Goal: Task Accomplishment & Management: Manage account settings

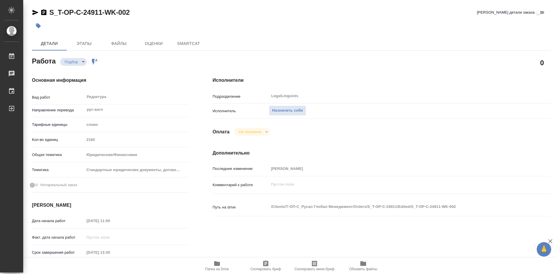
type textarea "x"
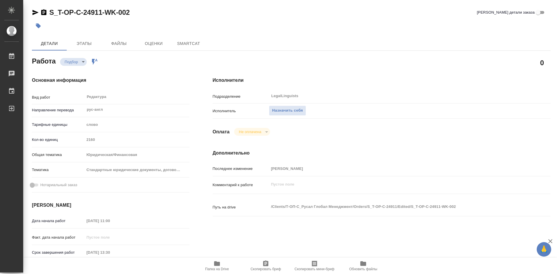
type textarea "x"
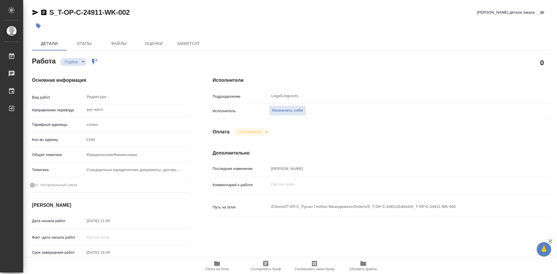
type textarea "x"
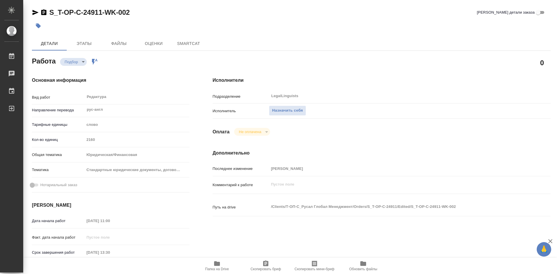
type textarea "x"
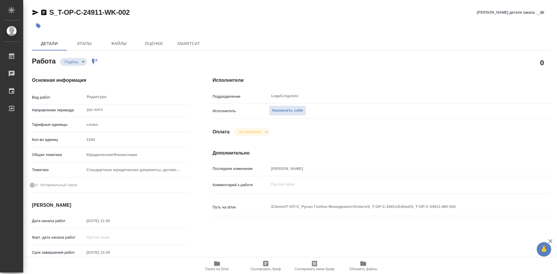
type textarea "x"
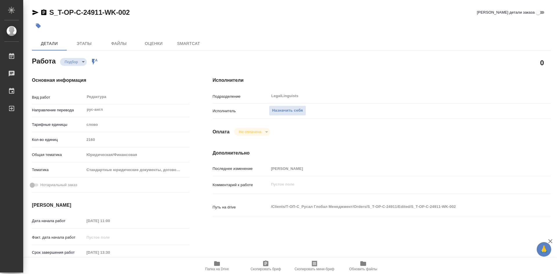
type textarea "x"
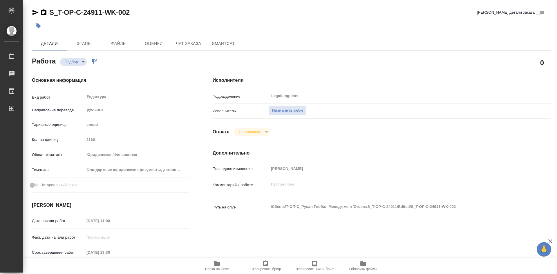
type textarea "x"
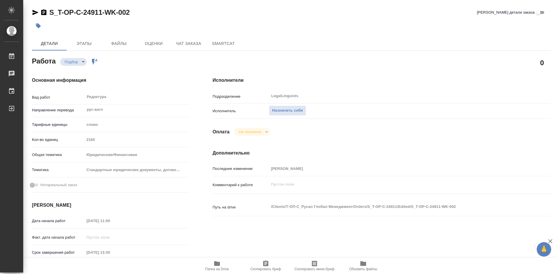
type textarea "x"
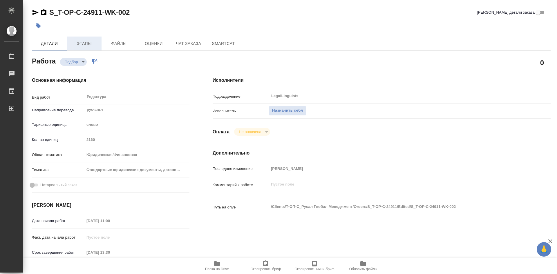
click at [92, 44] on span "Этапы" at bounding box center [84, 43] width 28 height 7
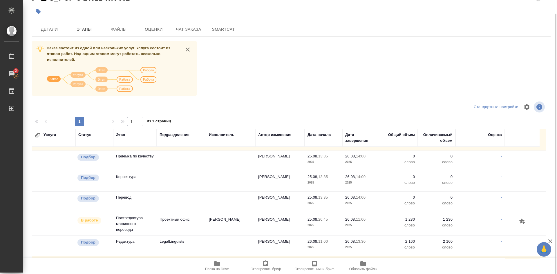
scroll to position [58, 0]
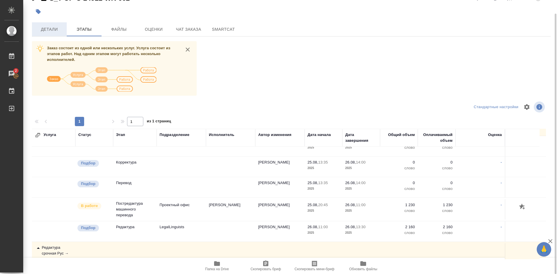
click at [48, 29] on span "Детали" at bounding box center [49, 29] width 28 height 7
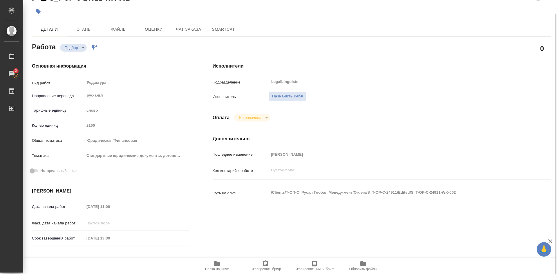
type textarea "x"
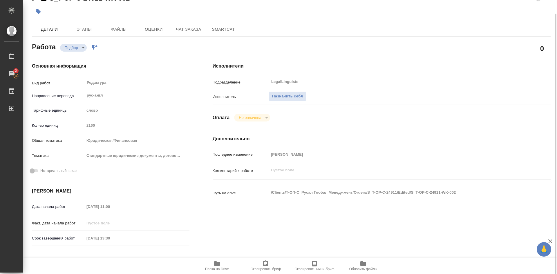
scroll to position [43, 0]
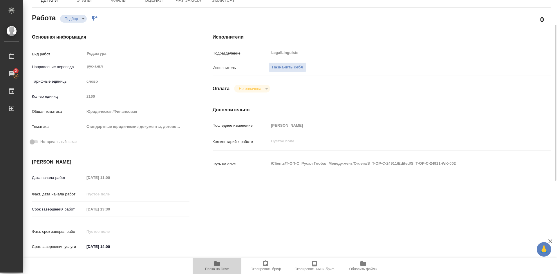
click at [215, 263] on icon "button" at bounding box center [217, 264] width 6 height 5
click at [214, 263] on icon "button" at bounding box center [217, 263] width 7 height 7
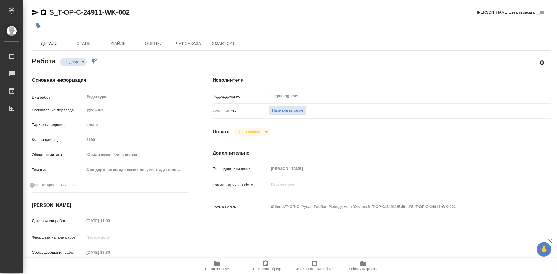
type textarea "x"
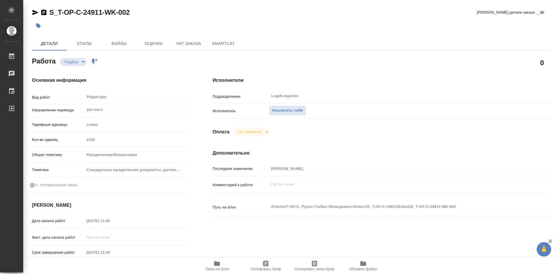
type textarea "x"
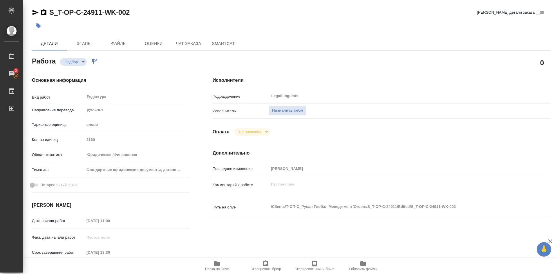
type textarea "x"
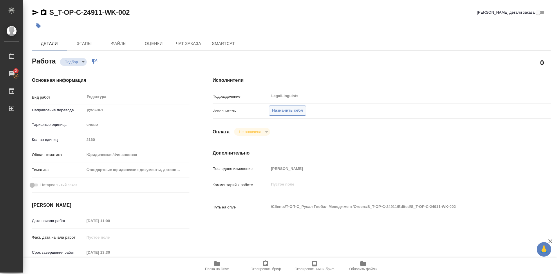
click at [293, 111] on span "Назначить себя" at bounding box center [287, 110] width 31 height 7
type textarea "x"
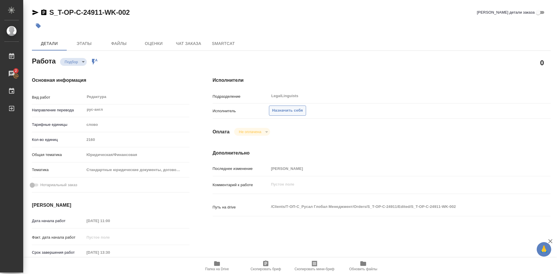
type textarea "x"
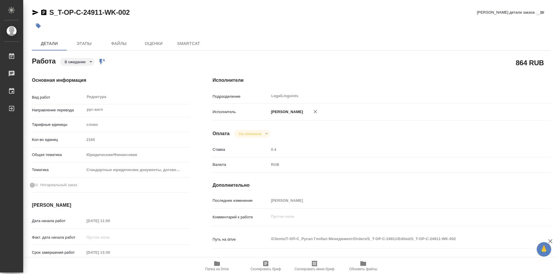
type textarea "x"
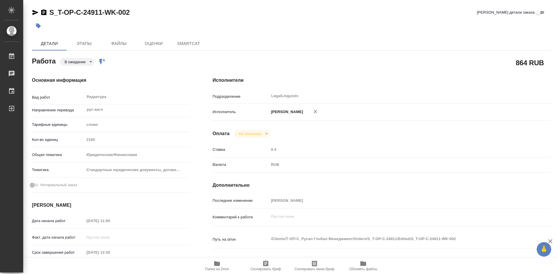
type textarea "x"
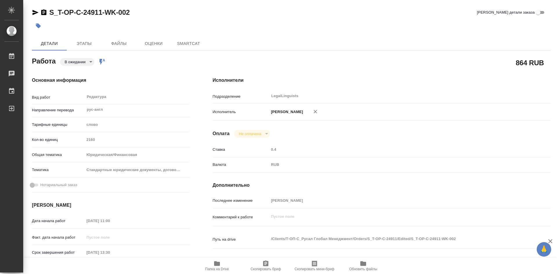
type textarea "x"
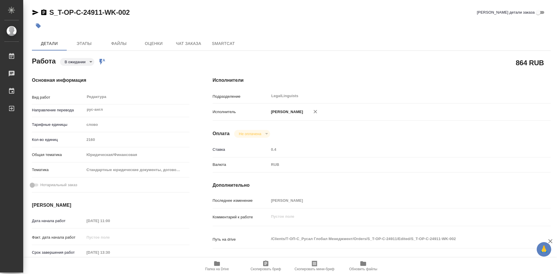
type textarea "x"
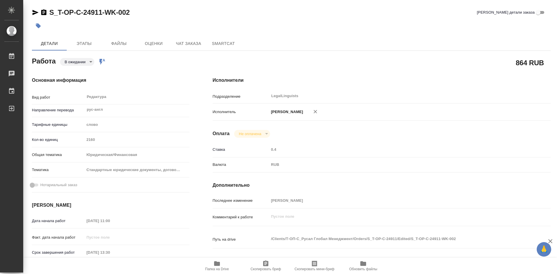
type textarea "x"
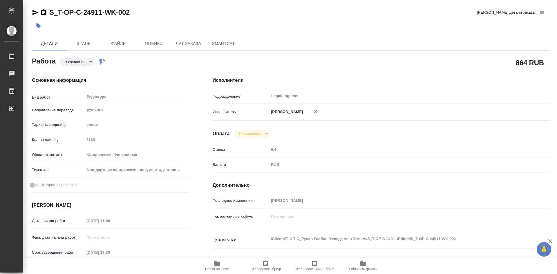
click at [267, 265] on icon "button" at bounding box center [265, 264] width 5 height 6
type textarea "x"
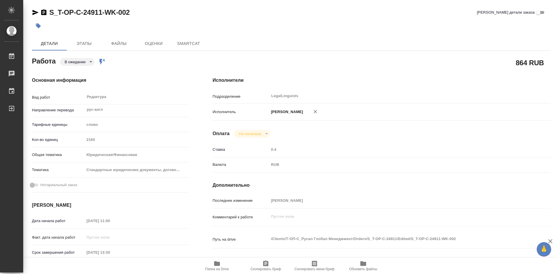
type textarea "x"
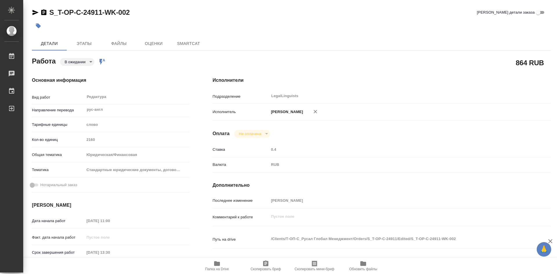
type textarea "x"
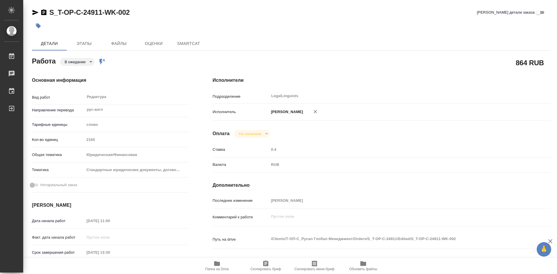
type textarea "x"
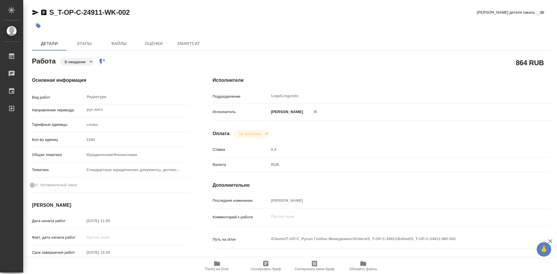
type textarea "x"
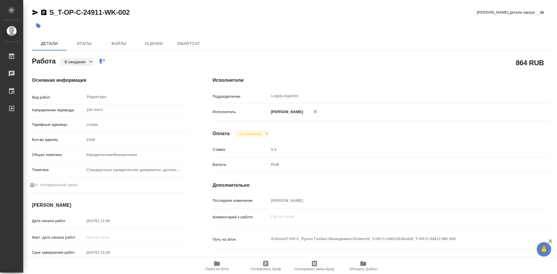
type textarea "x"
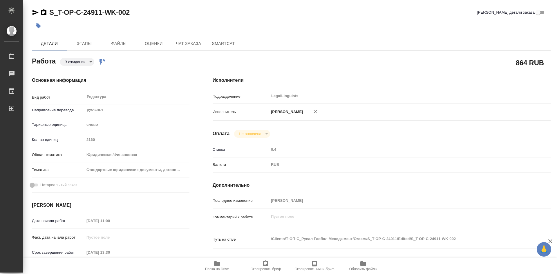
type textarea "x"
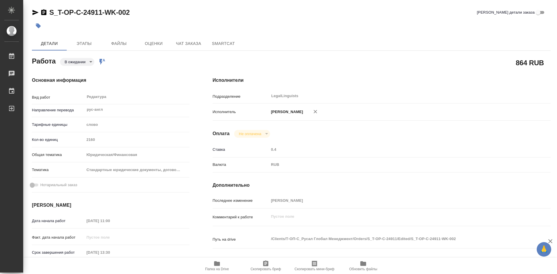
type textarea "x"
